Goal: Navigation & Orientation: Find specific page/section

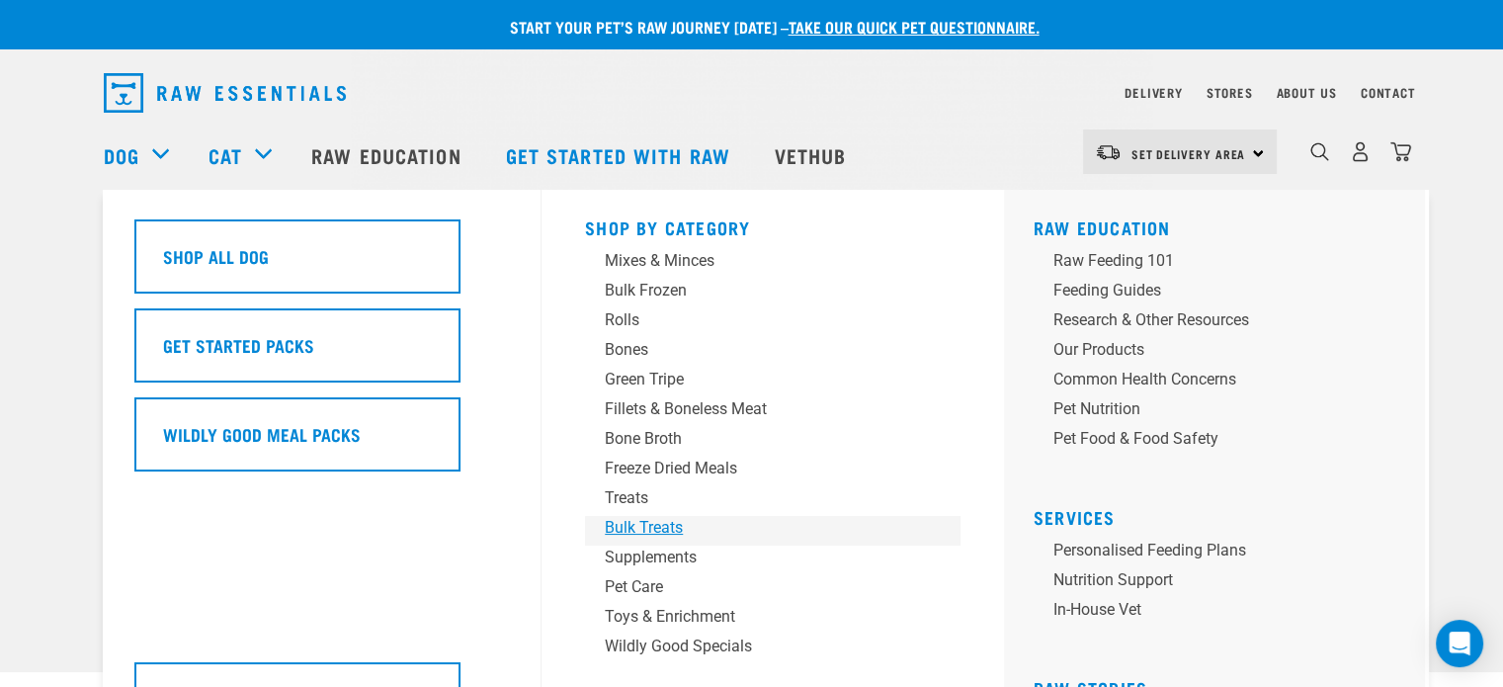
click at [640, 526] on div "Bulk Treats" at bounding box center [759, 528] width 308 height 24
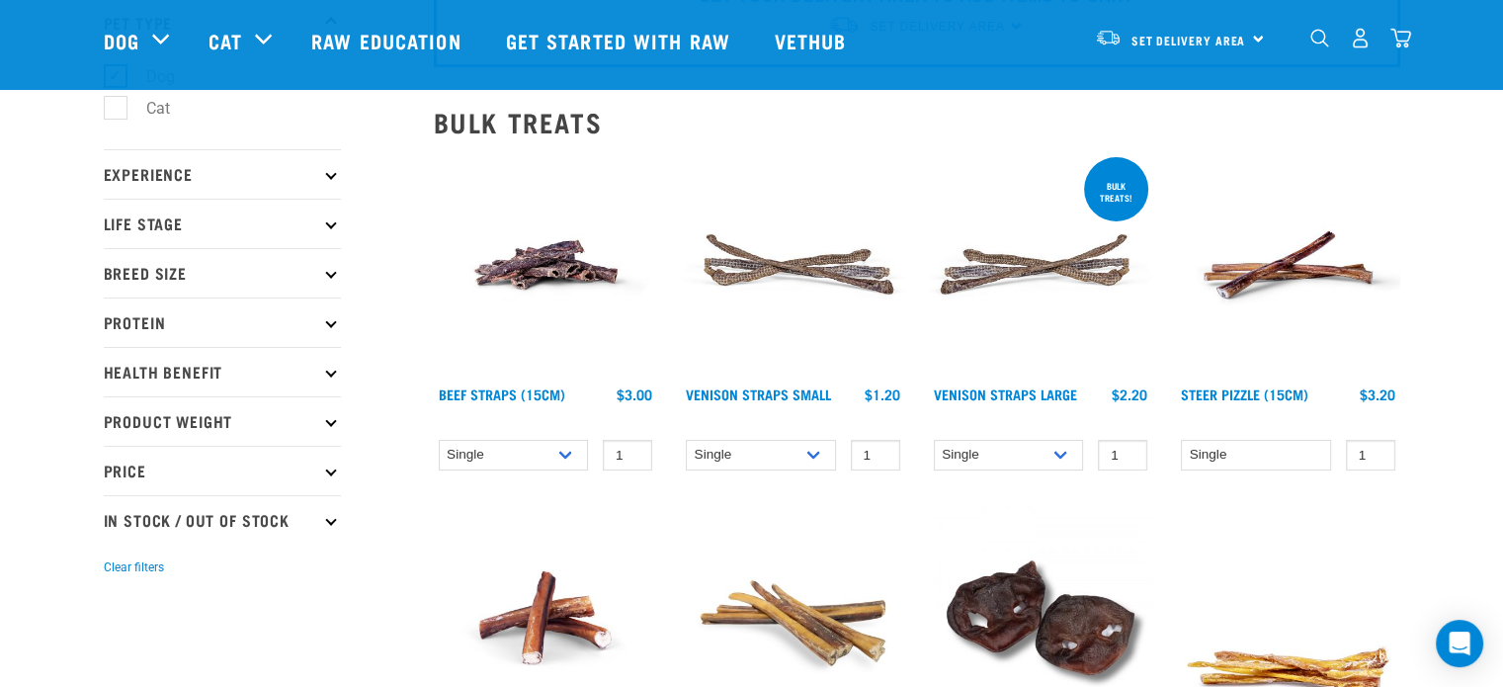
scroll to position [297, 0]
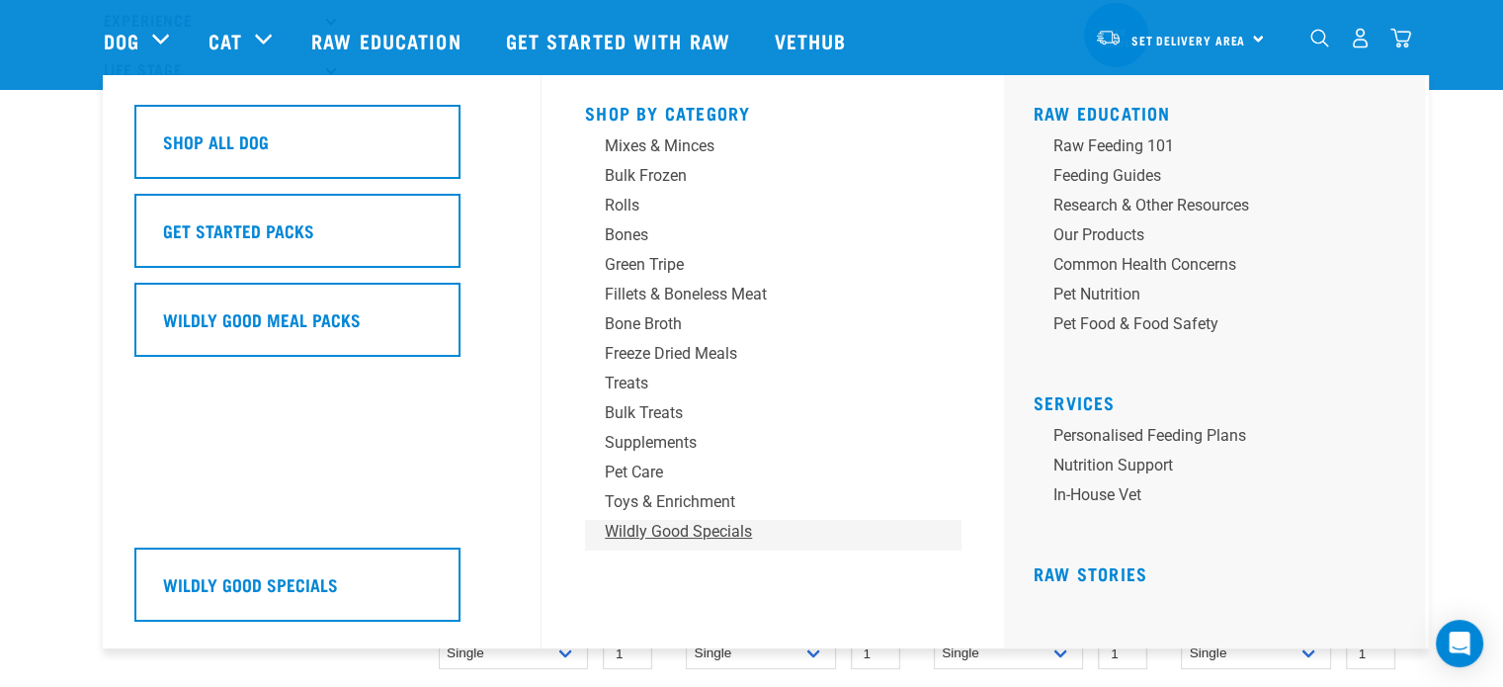
click at [688, 526] on div "Wildly Good Specials" at bounding box center [759, 532] width 308 height 24
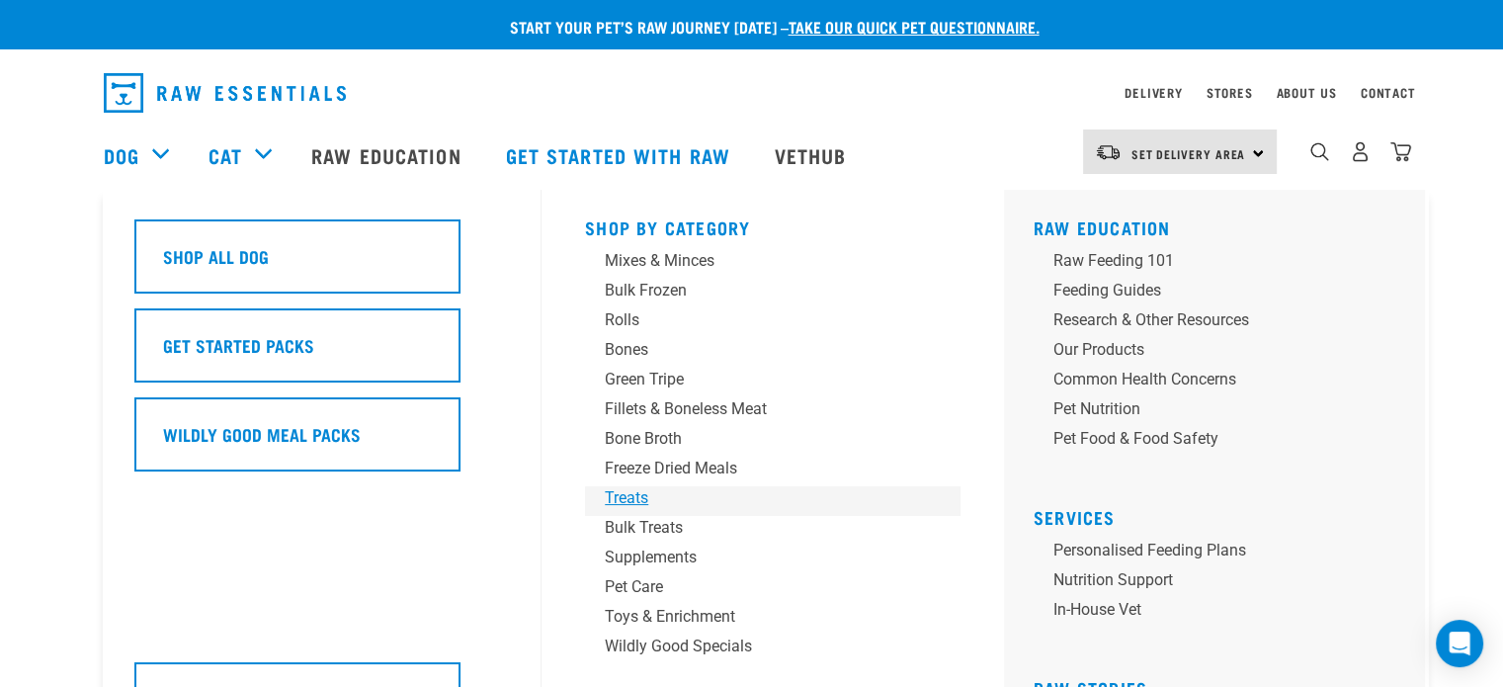
click at [635, 496] on div "Treats" at bounding box center [759, 498] width 308 height 24
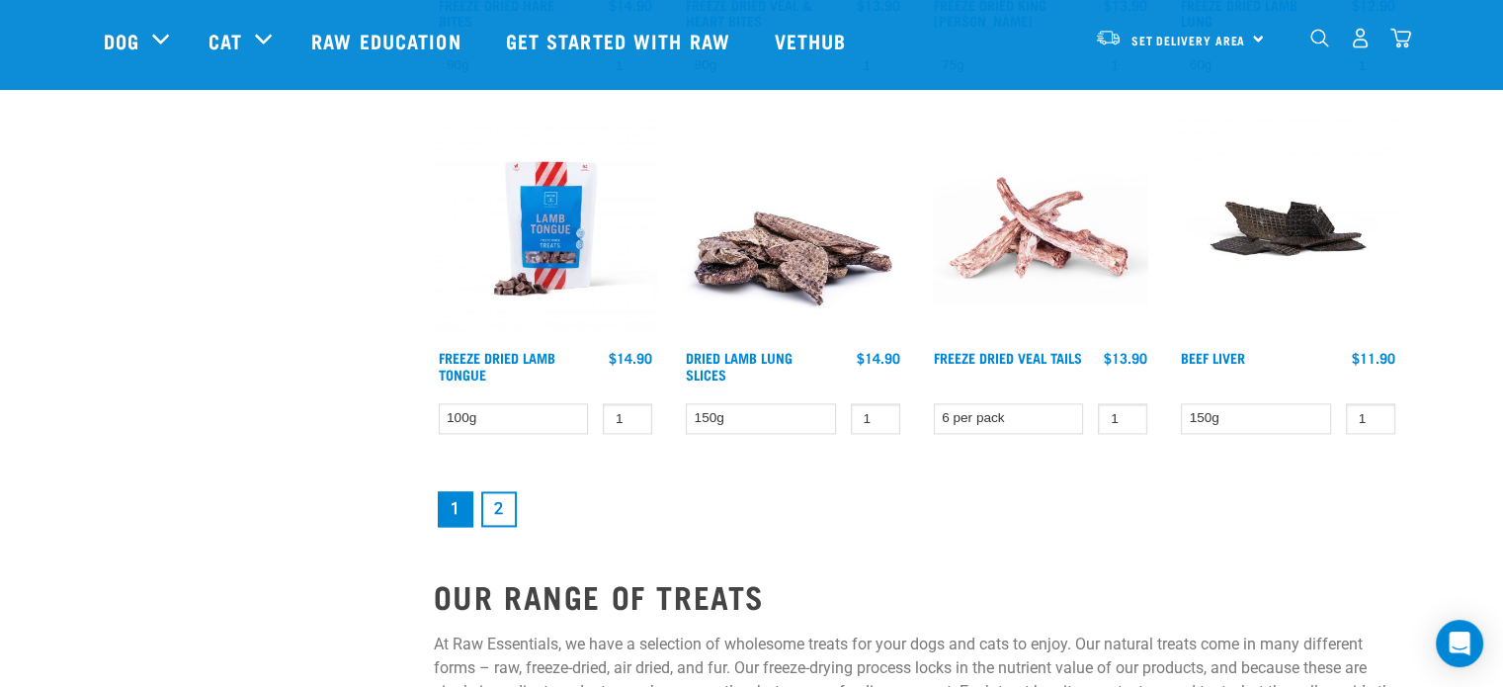
scroll to position [2866, 0]
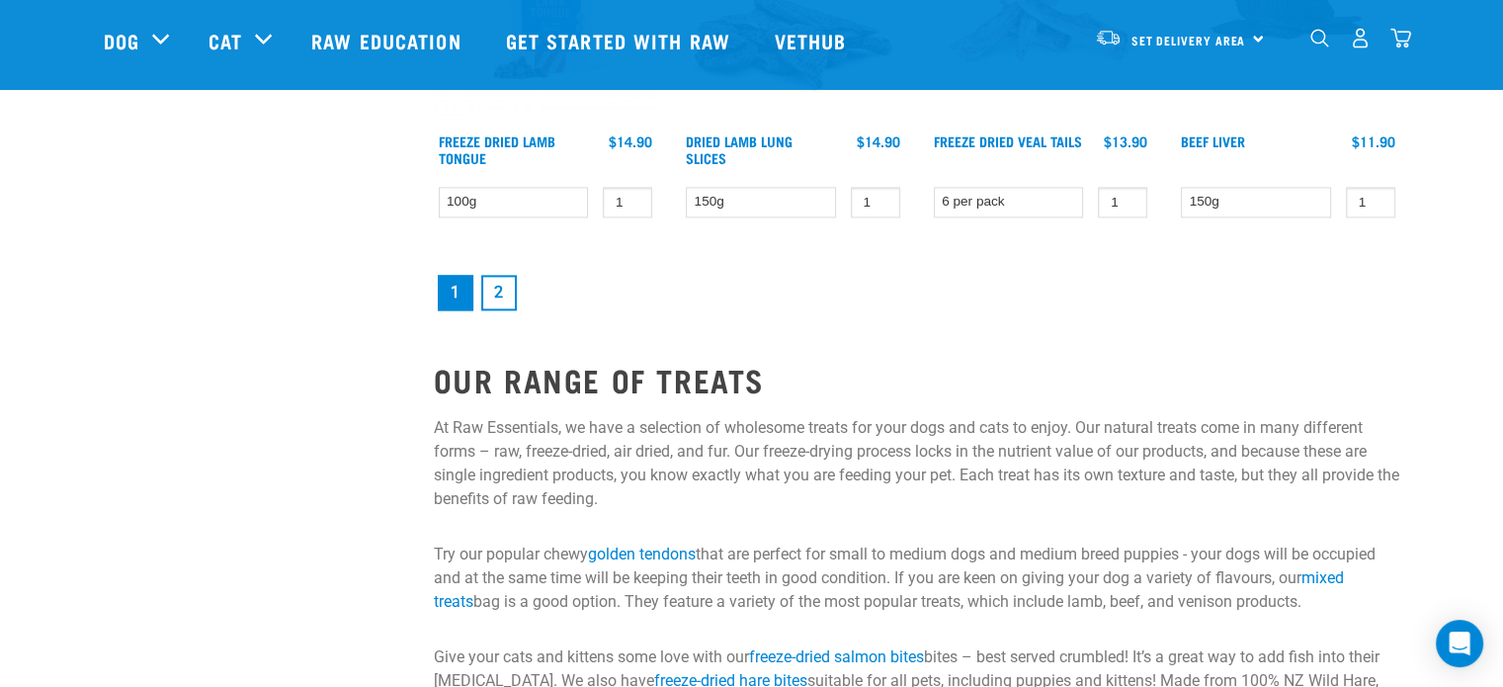
click at [489, 293] on link "2" at bounding box center [499, 293] width 36 height 36
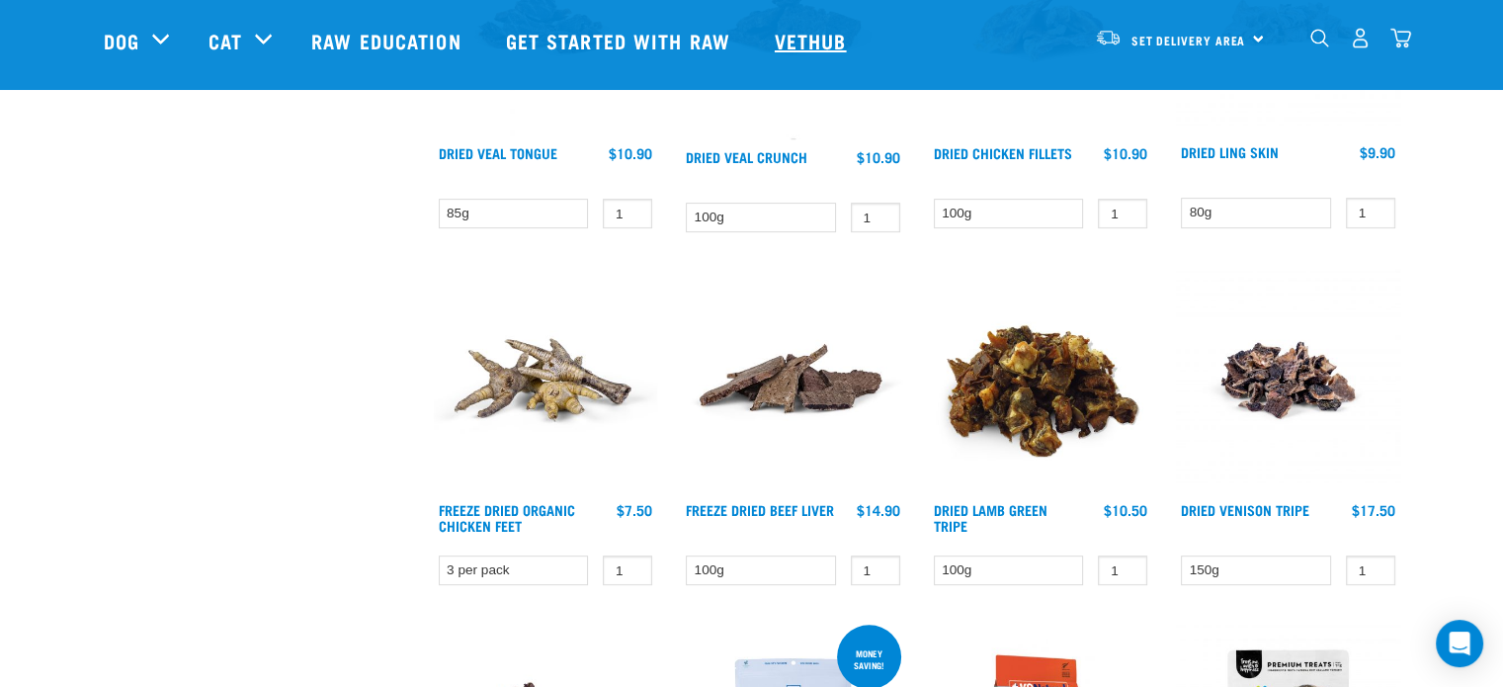
scroll to position [692, 0]
